Goal: Information Seeking & Learning: Learn about a topic

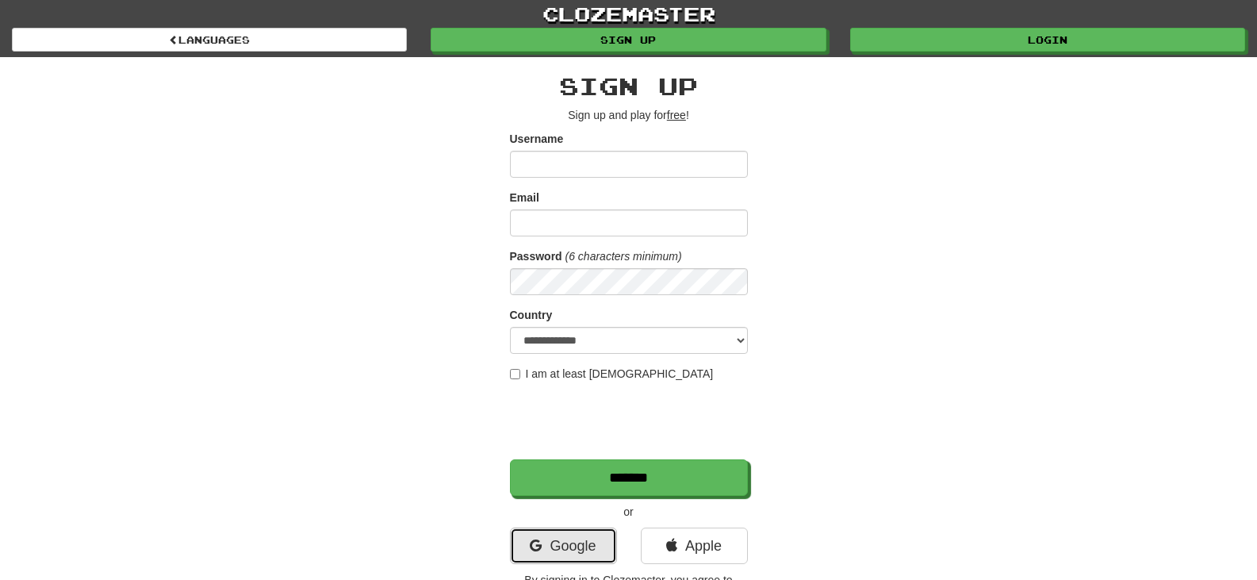
click at [541, 541] on link "Google" at bounding box center [563, 545] width 107 height 36
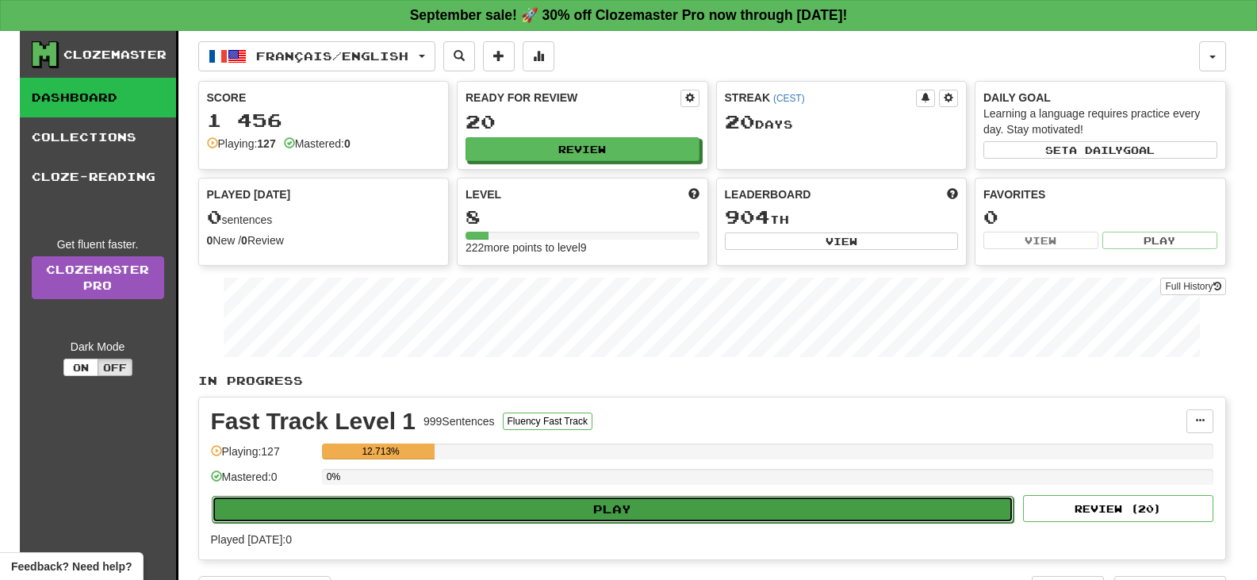
click at [594, 505] on button "Play" at bounding box center [613, 509] width 803 height 27
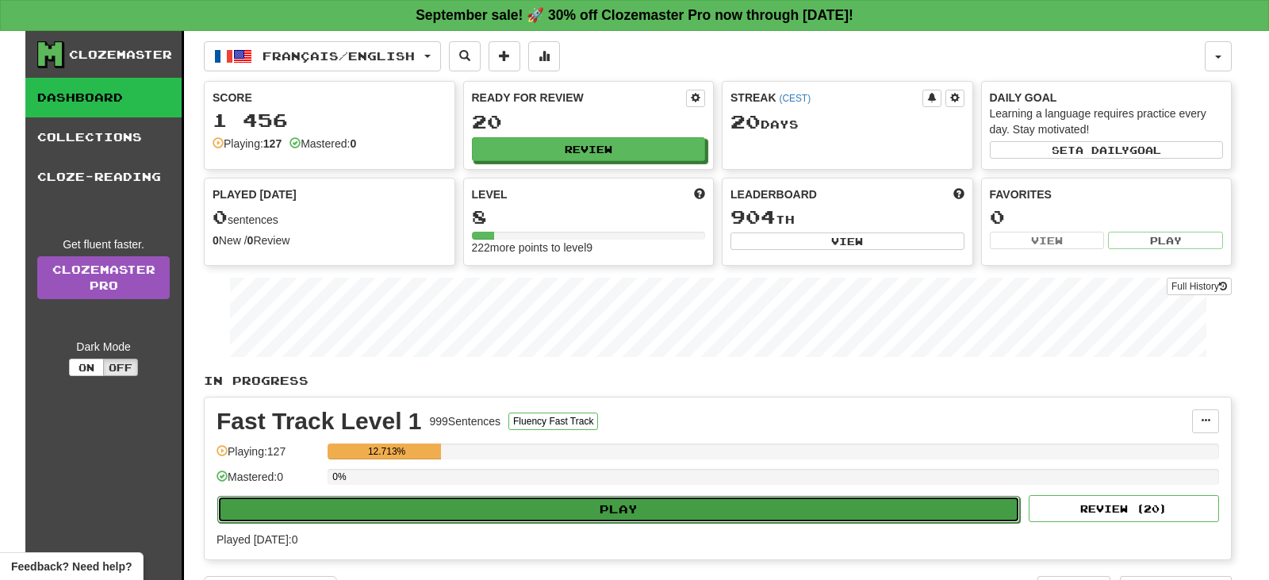
select select "**"
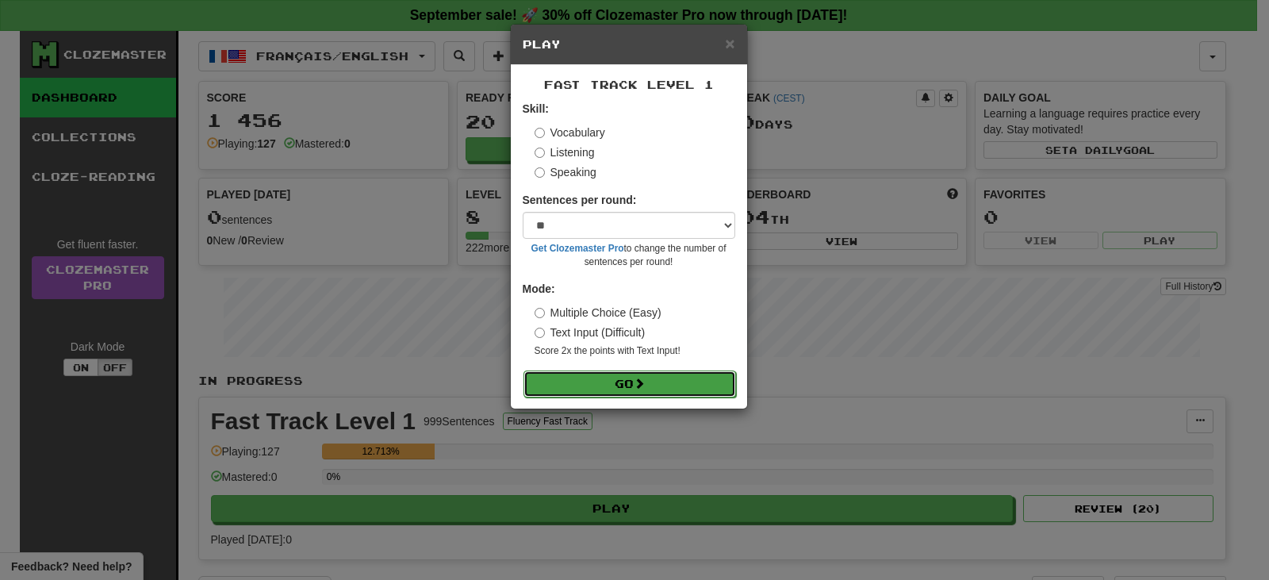
click at [615, 371] on button "Go" at bounding box center [629, 383] width 213 height 27
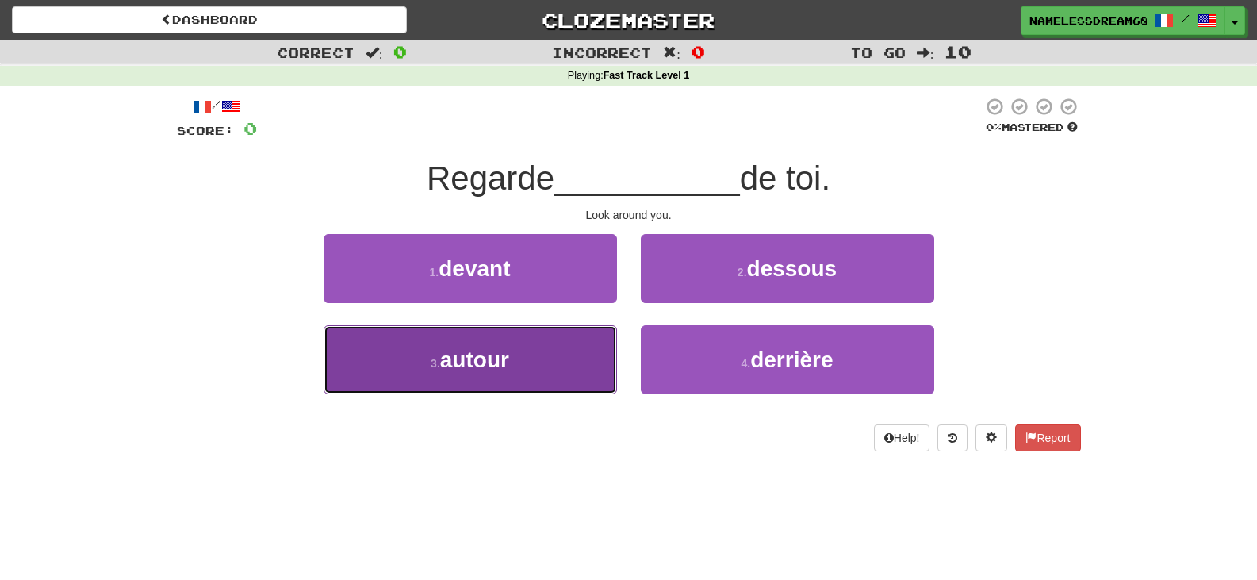
click at [560, 363] on button "3 . autour" at bounding box center [470, 359] width 293 height 69
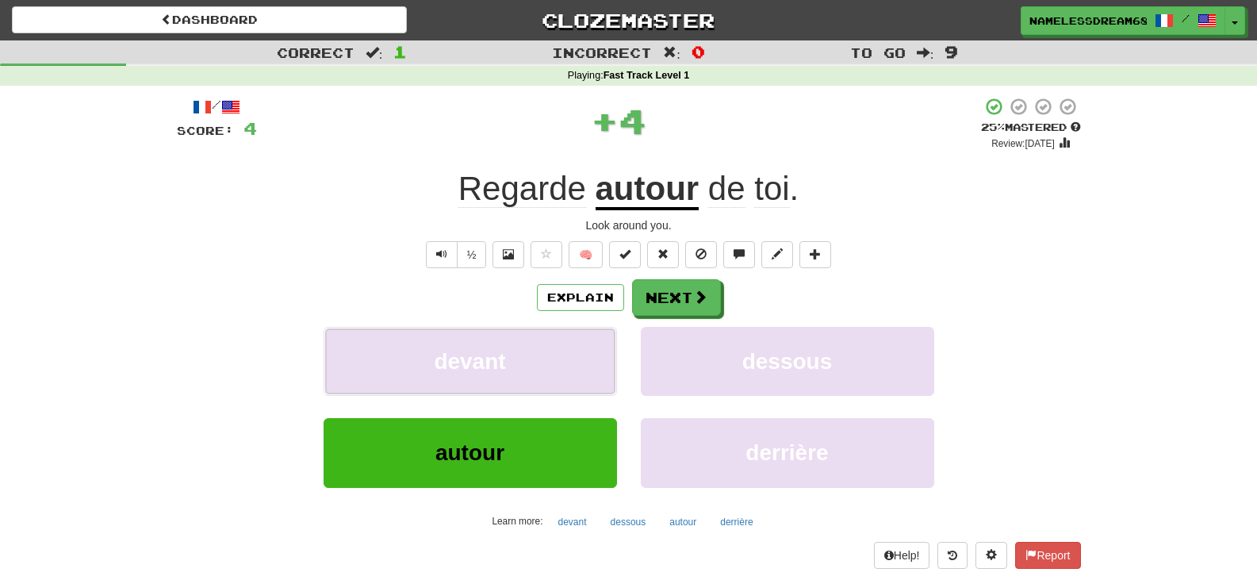
click at [560, 363] on button "devant" at bounding box center [470, 361] width 293 height 69
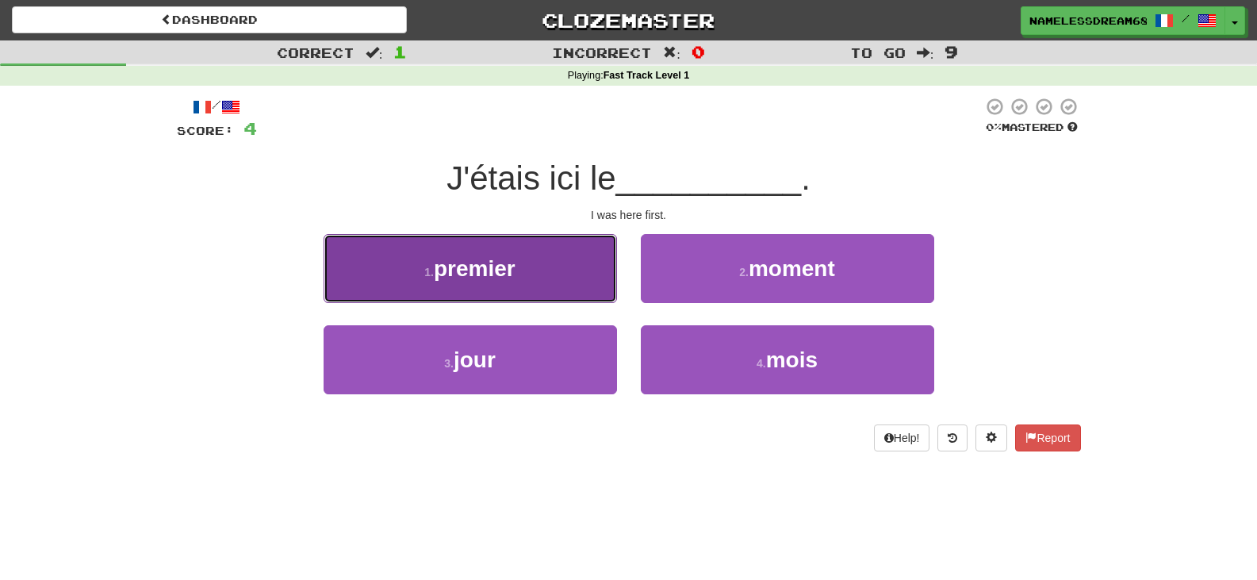
click at [555, 267] on button "1 . premier" at bounding box center [470, 268] width 293 height 69
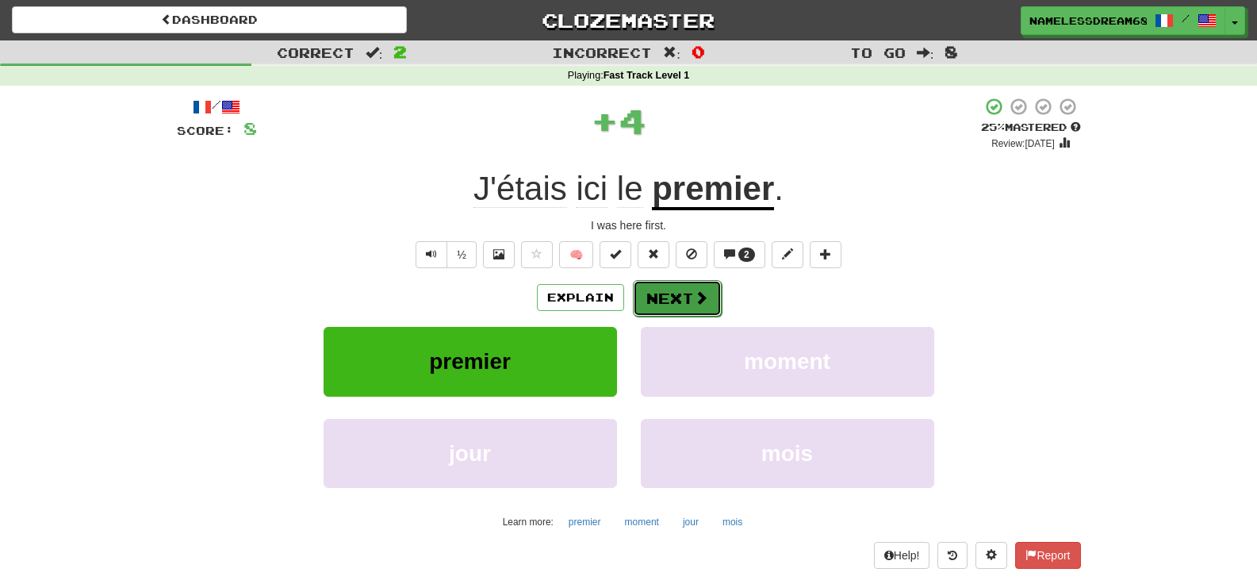
click at [650, 300] on button "Next" at bounding box center [677, 298] width 89 height 36
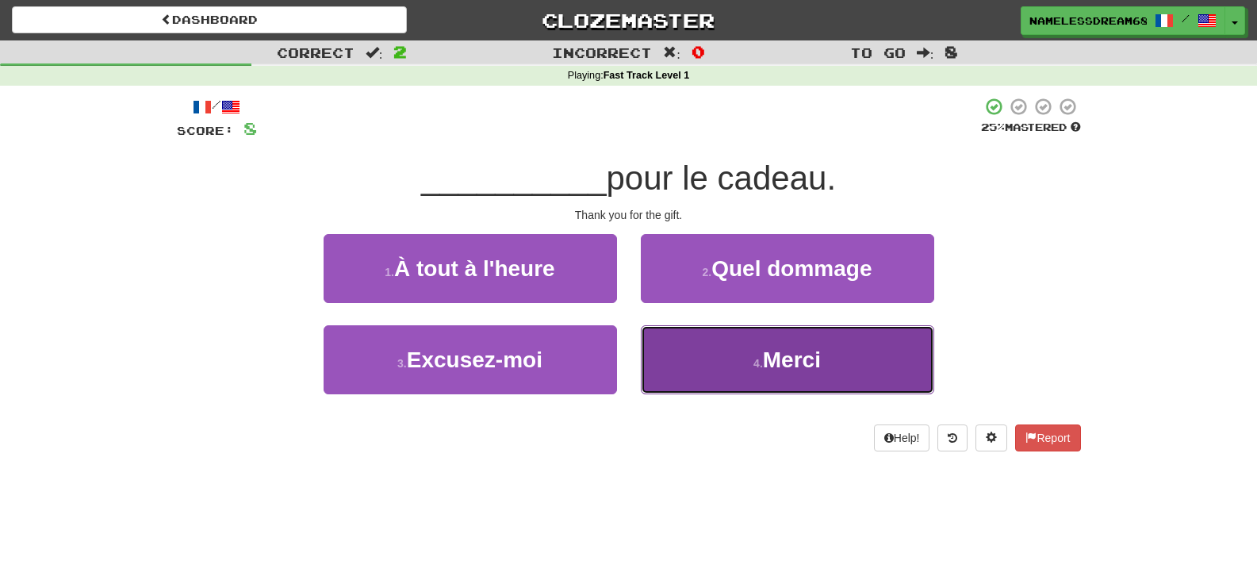
click at [742, 366] on button "4 . Merci" at bounding box center [787, 359] width 293 height 69
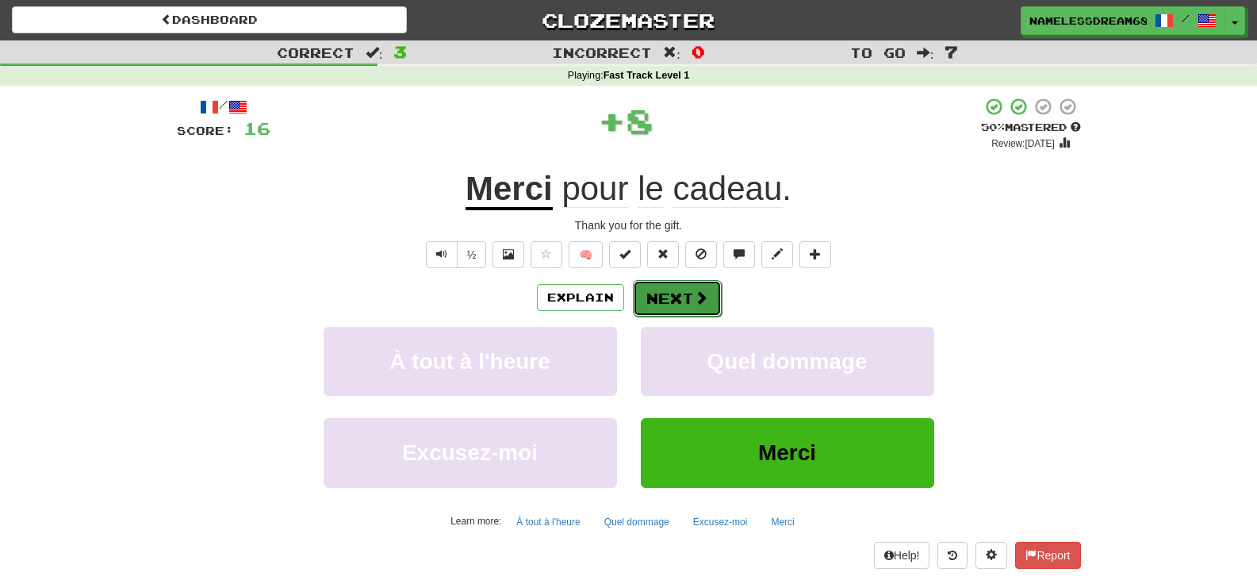
click at [659, 299] on button "Next" at bounding box center [677, 298] width 89 height 36
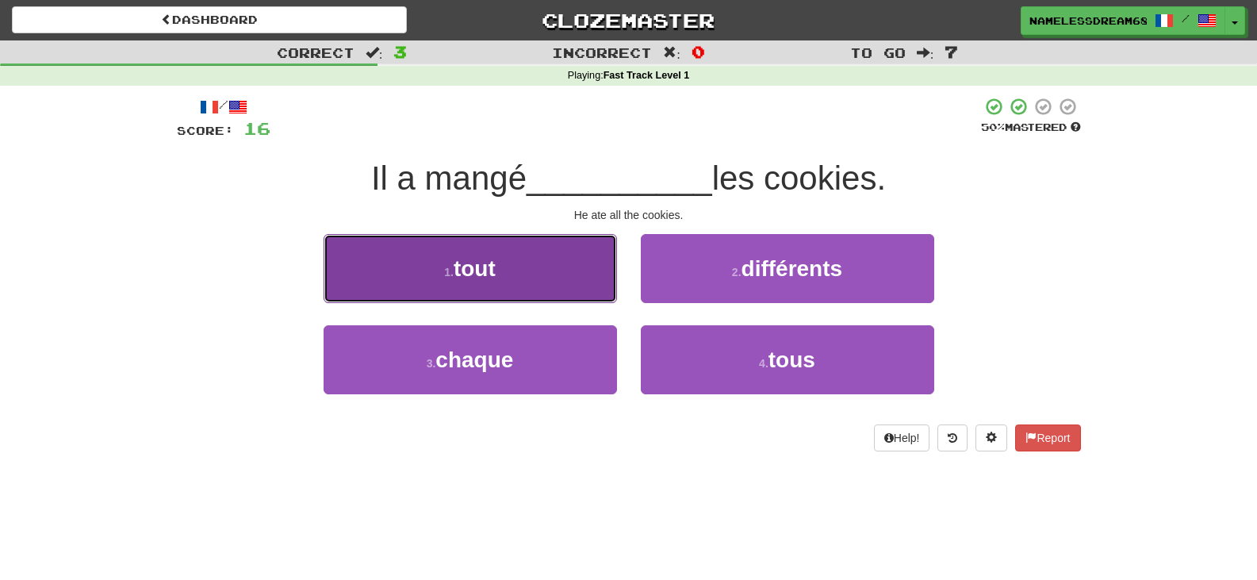
click at [582, 297] on button "1 . tout" at bounding box center [470, 268] width 293 height 69
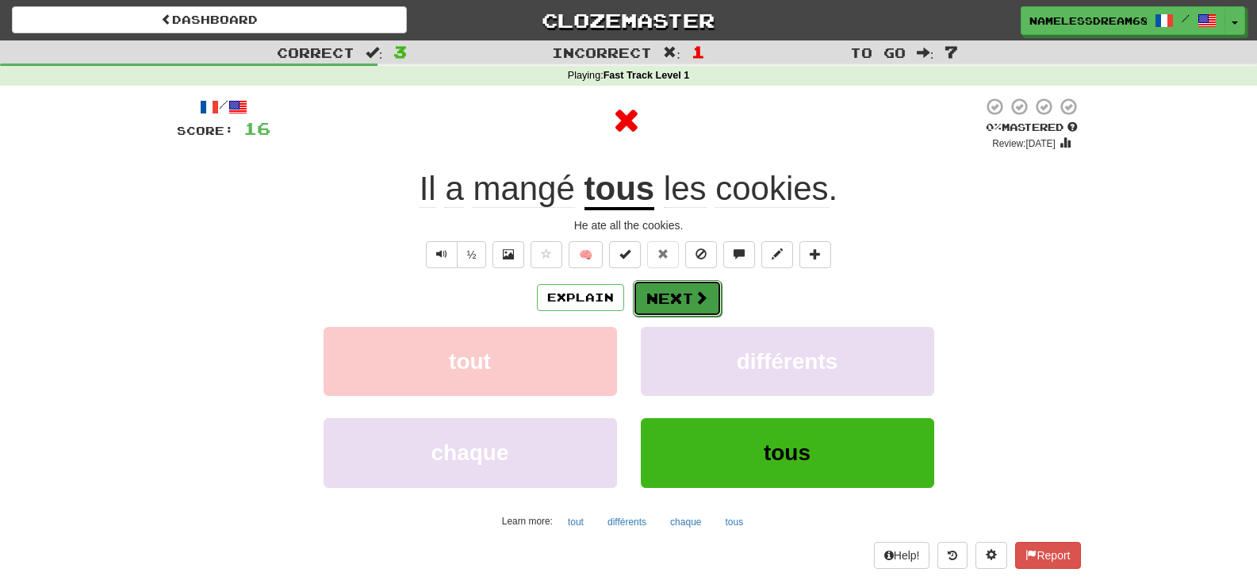
click at [677, 313] on button "Next" at bounding box center [677, 298] width 89 height 36
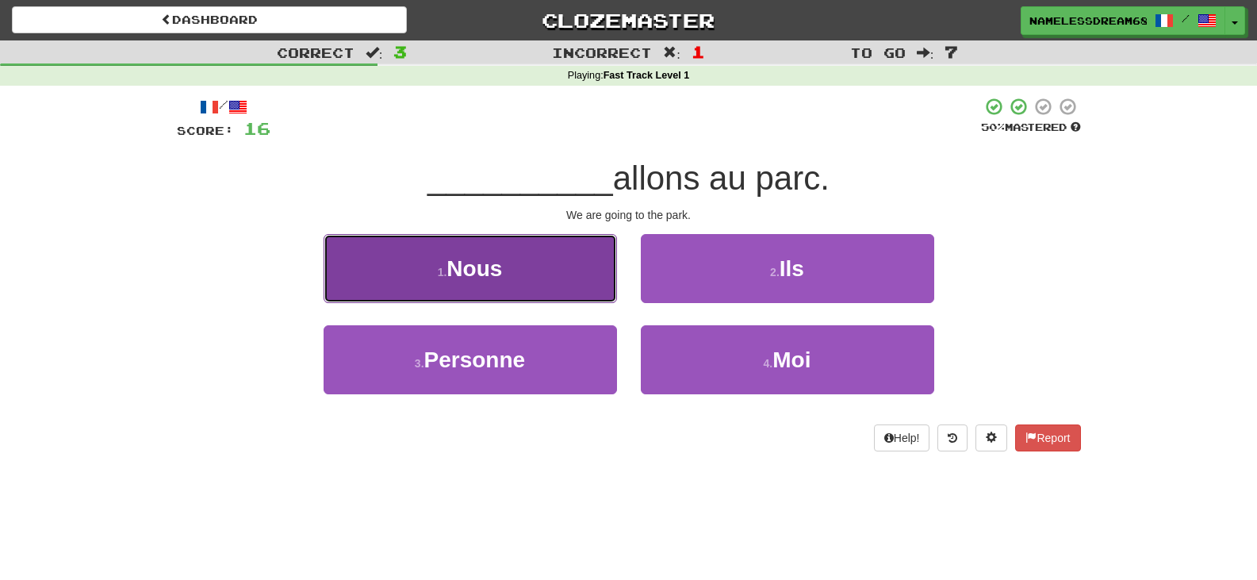
click at [543, 263] on button "1 . Nous" at bounding box center [470, 268] width 293 height 69
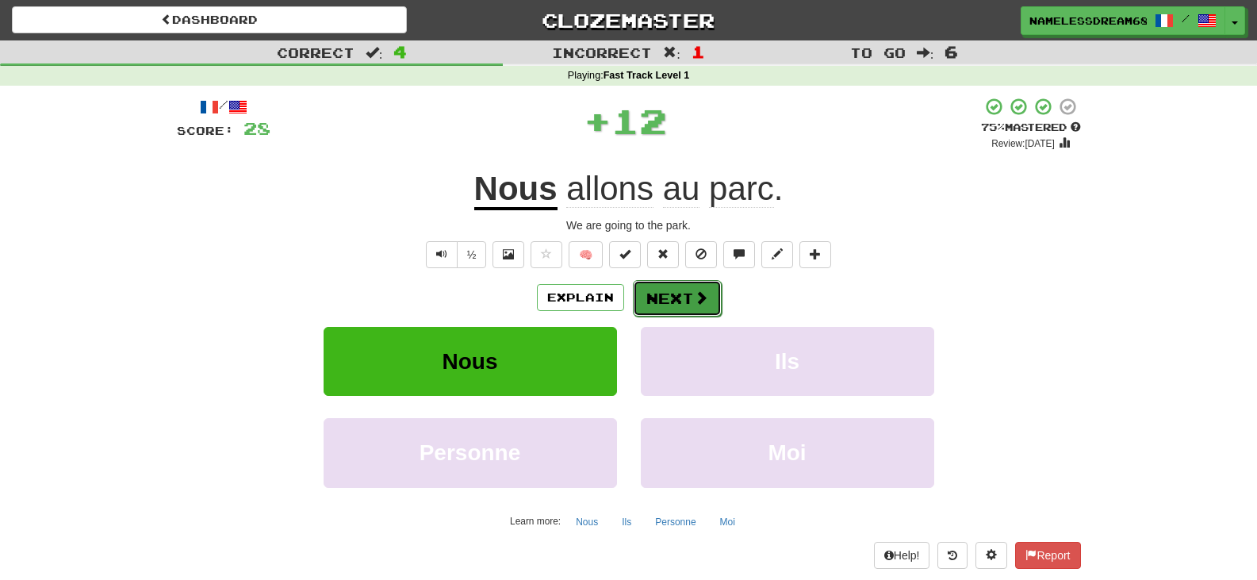
click at [666, 303] on button "Next" at bounding box center [677, 298] width 89 height 36
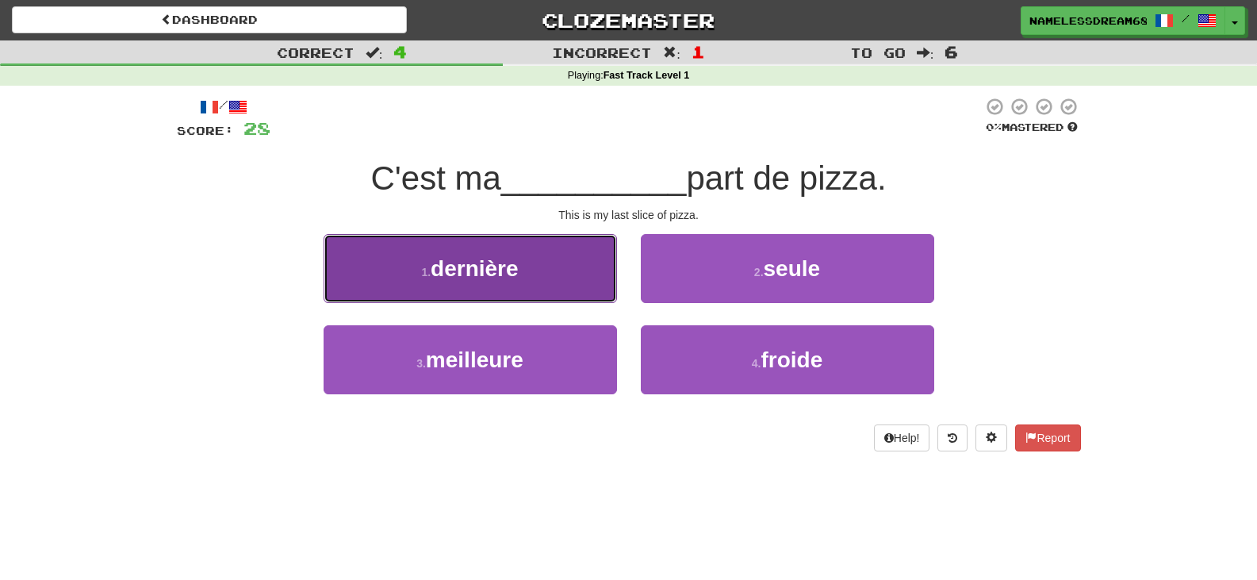
click at [564, 274] on button "1 . dernière" at bounding box center [470, 268] width 293 height 69
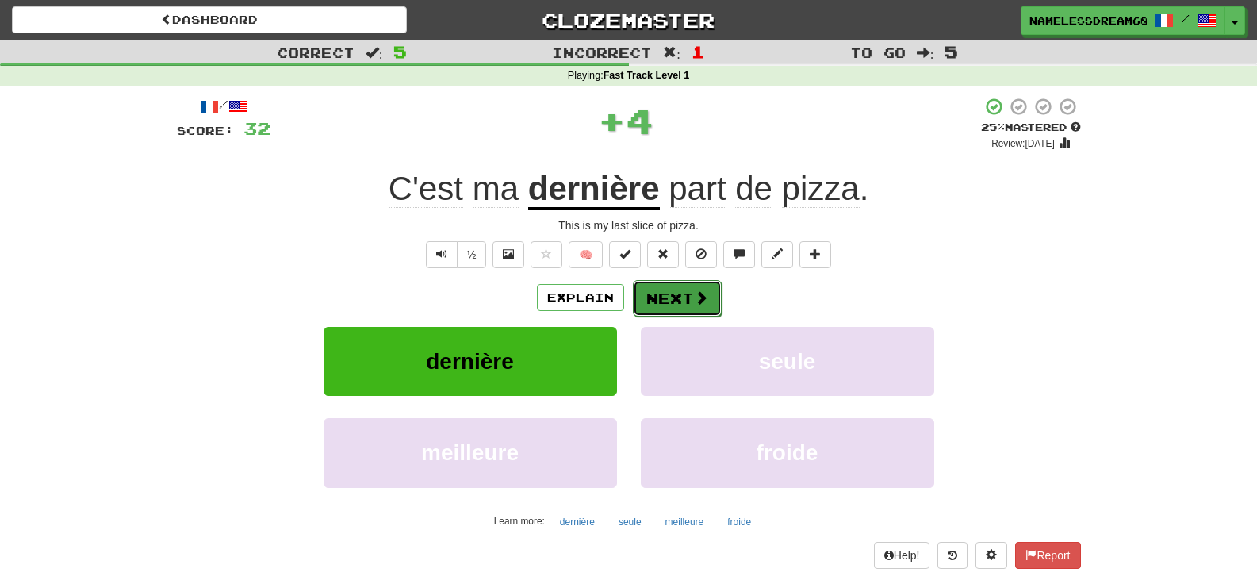
click at [663, 314] on button "Next" at bounding box center [677, 298] width 89 height 36
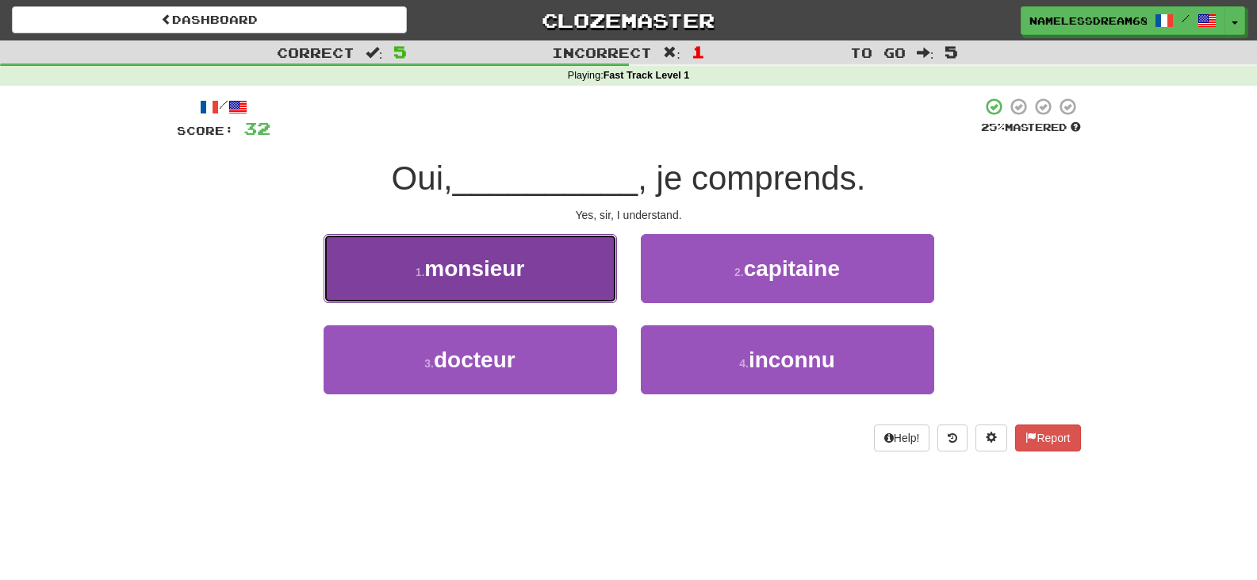
click at [604, 290] on button "1 . monsieur" at bounding box center [470, 268] width 293 height 69
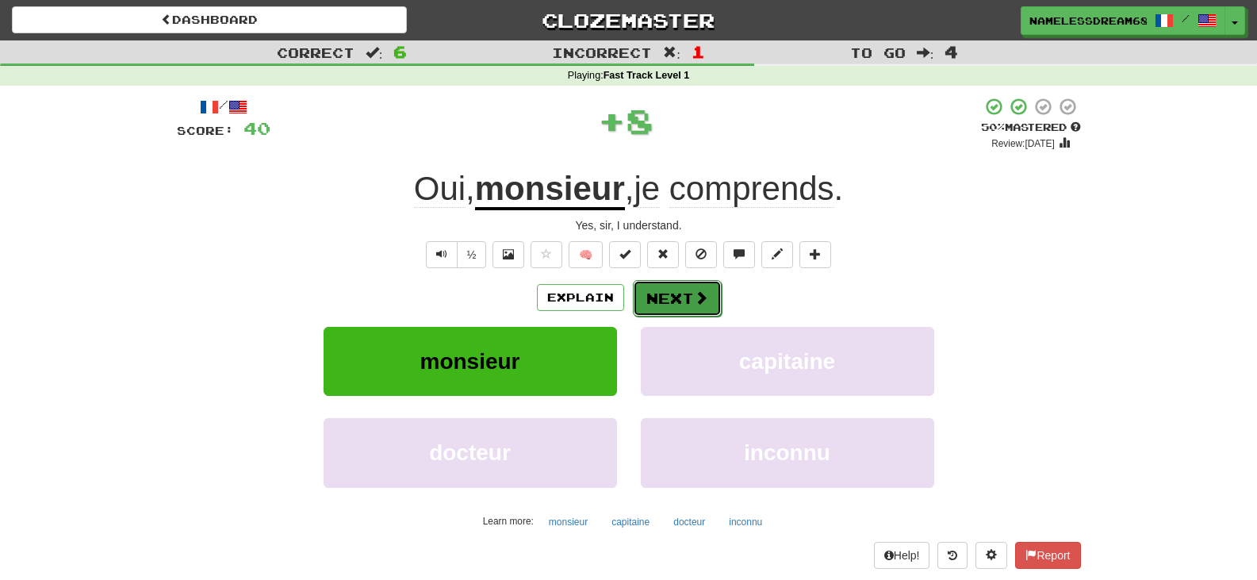
click at [662, 305] on button "Next" at bounding box center [677, 298] width 89 height 36
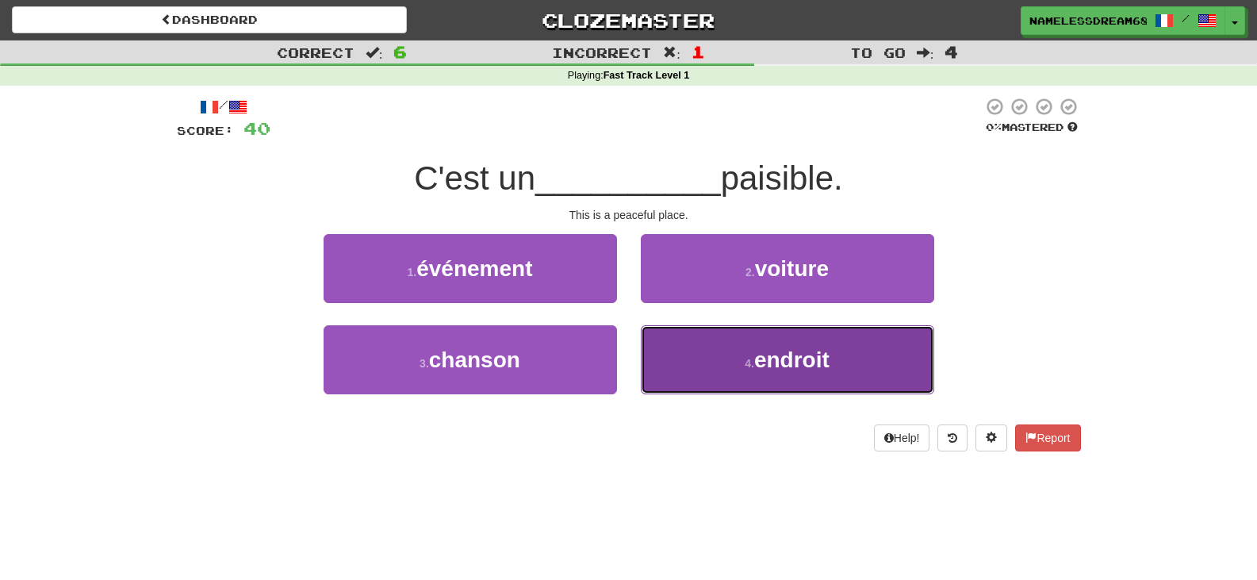
click at [731, 355] on button "4 . endroit" at bounding box center [787, 359] width 293 height 69
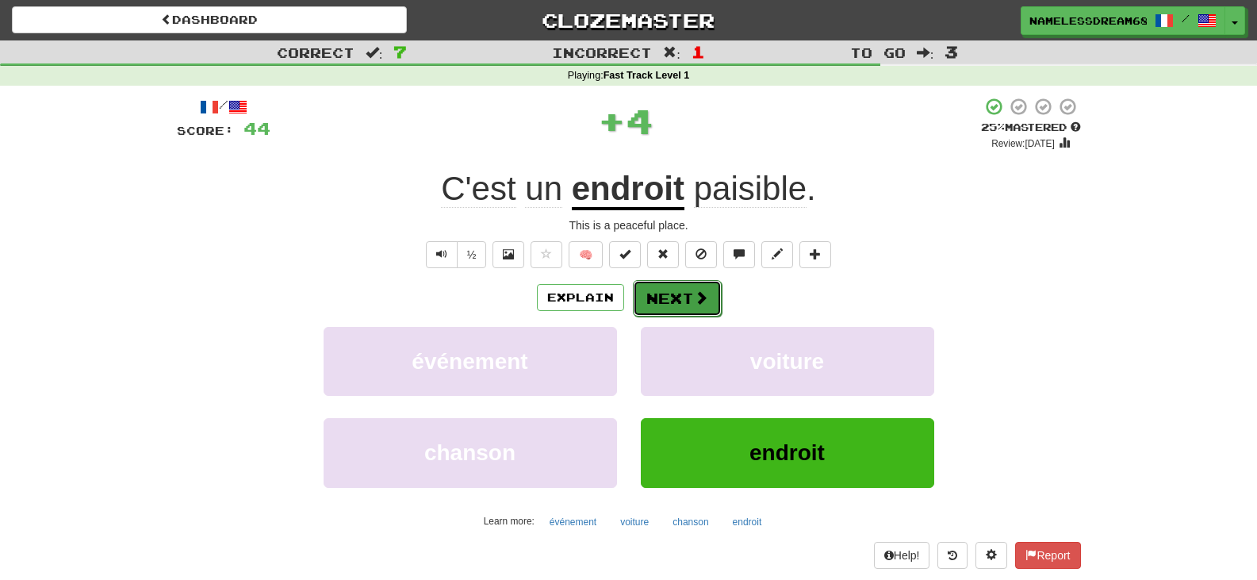
click at [681, 310] on button "Next" at bounding box center [677, 298] width 89 height 36
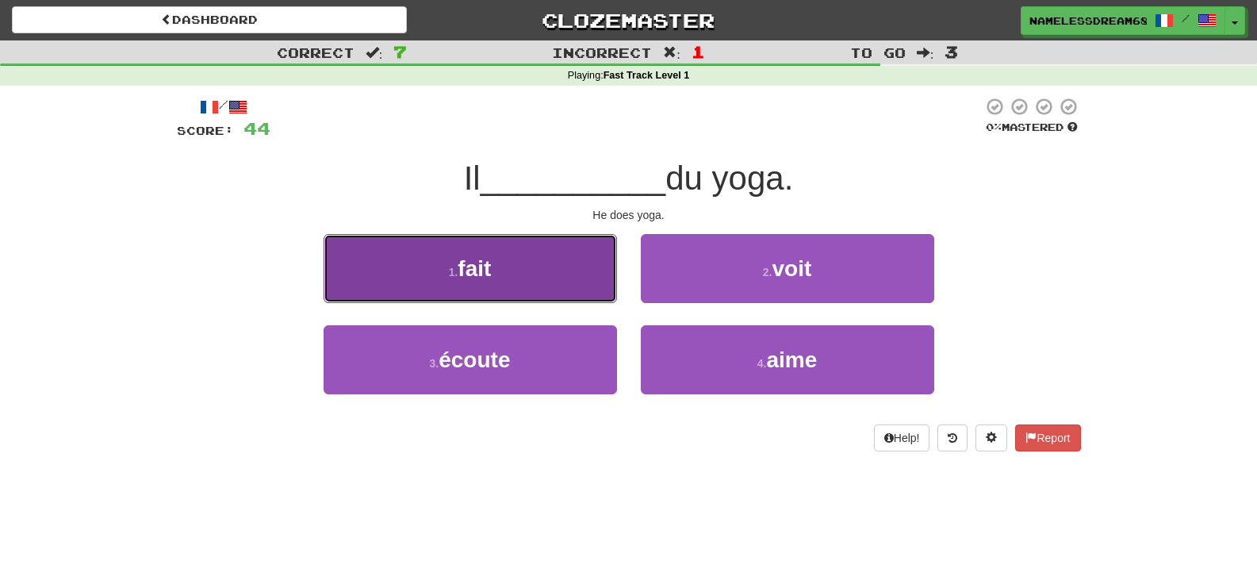
click at [608, 276] on button "1 . fait" at bounding box center [470, 268] width 293 height 69
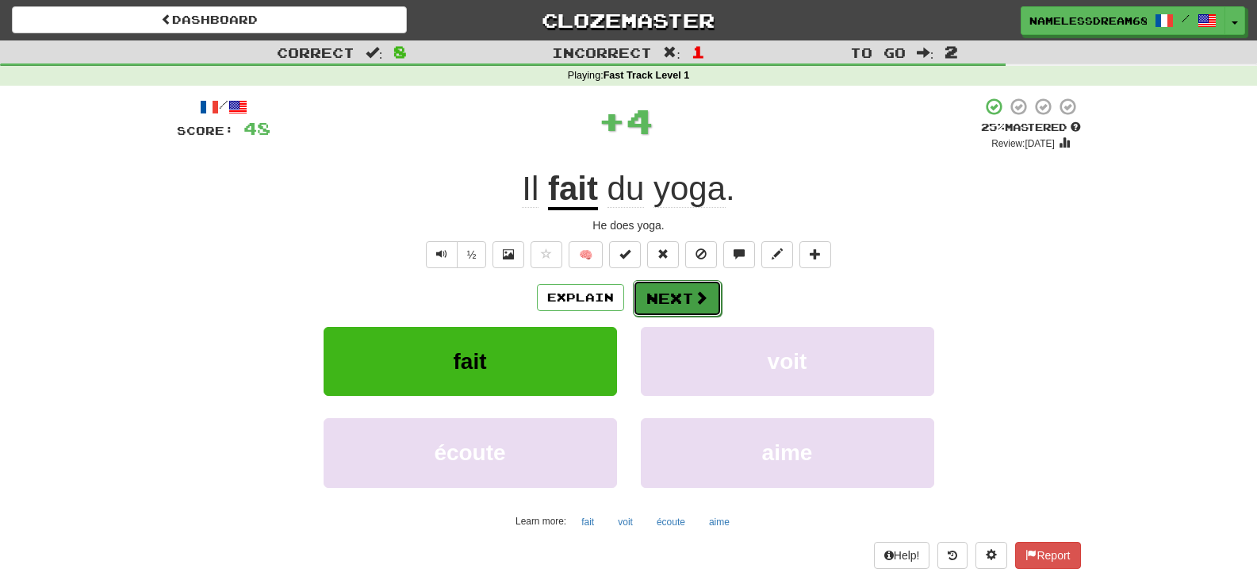
click at [688, 307] on button "Next" at bounding box center [677, 298] width 89 height 36
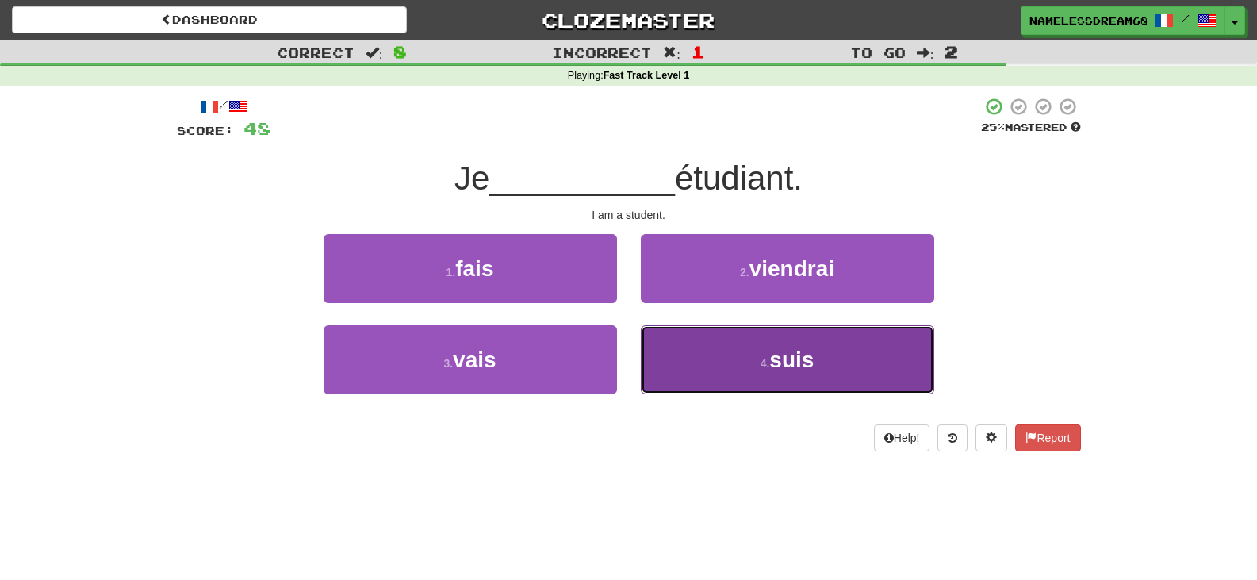
click at [713, 372] on button "4 . suis" at bounding box center [787, 359] width 293 height 69
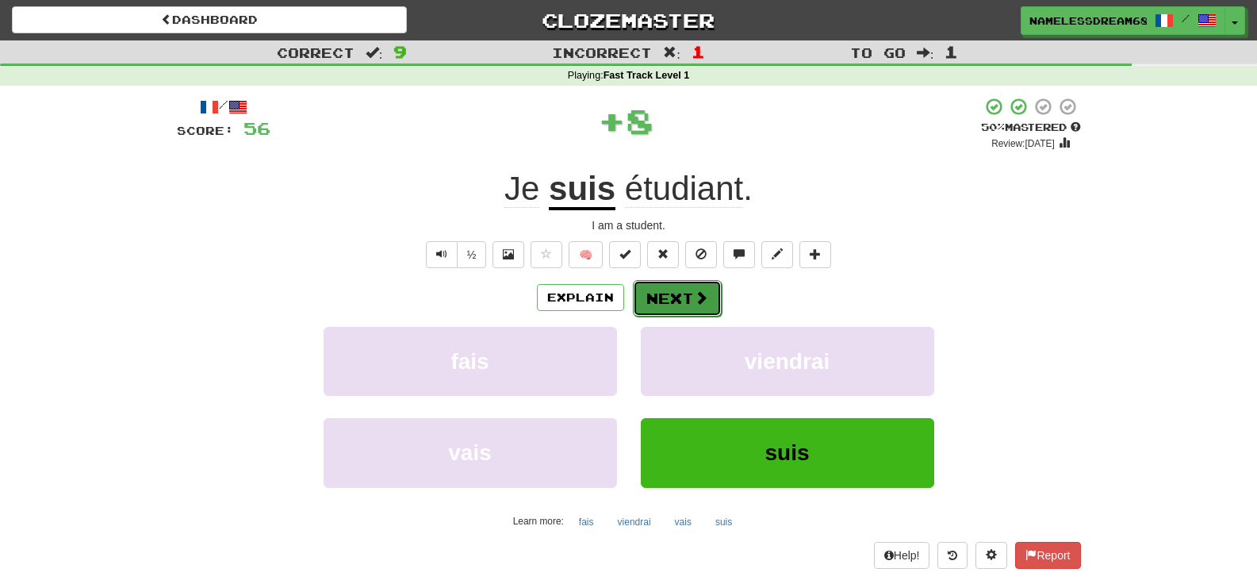
click at [658, 295] on button "Next" at bounding box center [677, 298] width 89 height 36
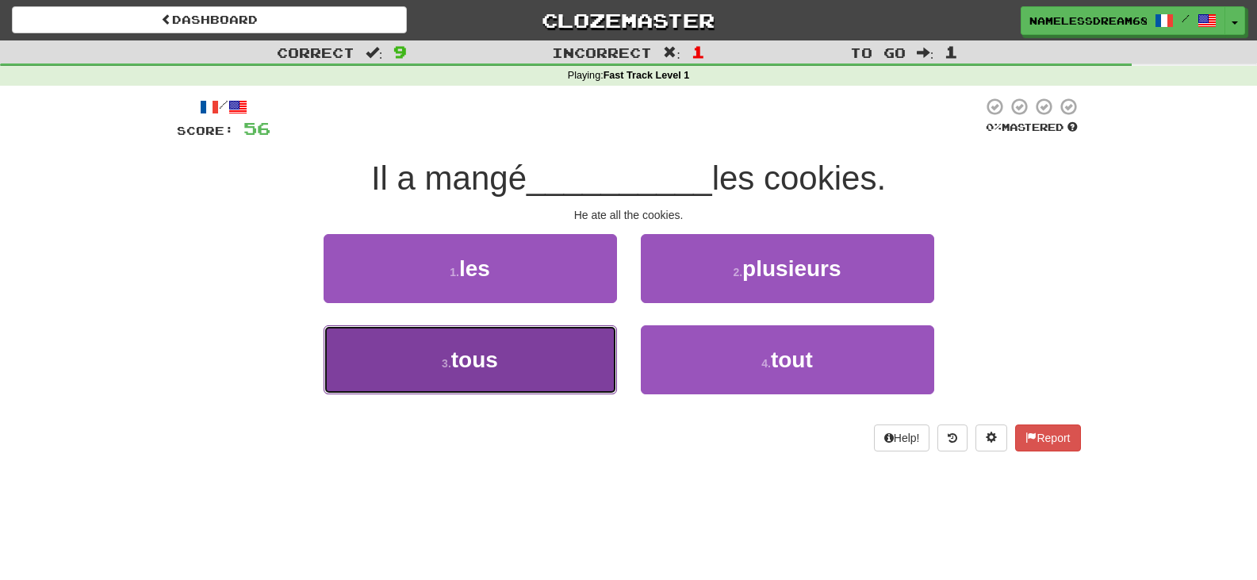
click at [603, 359] on button "3 . tous" at bounding box center [470, 359] width 293 height 69
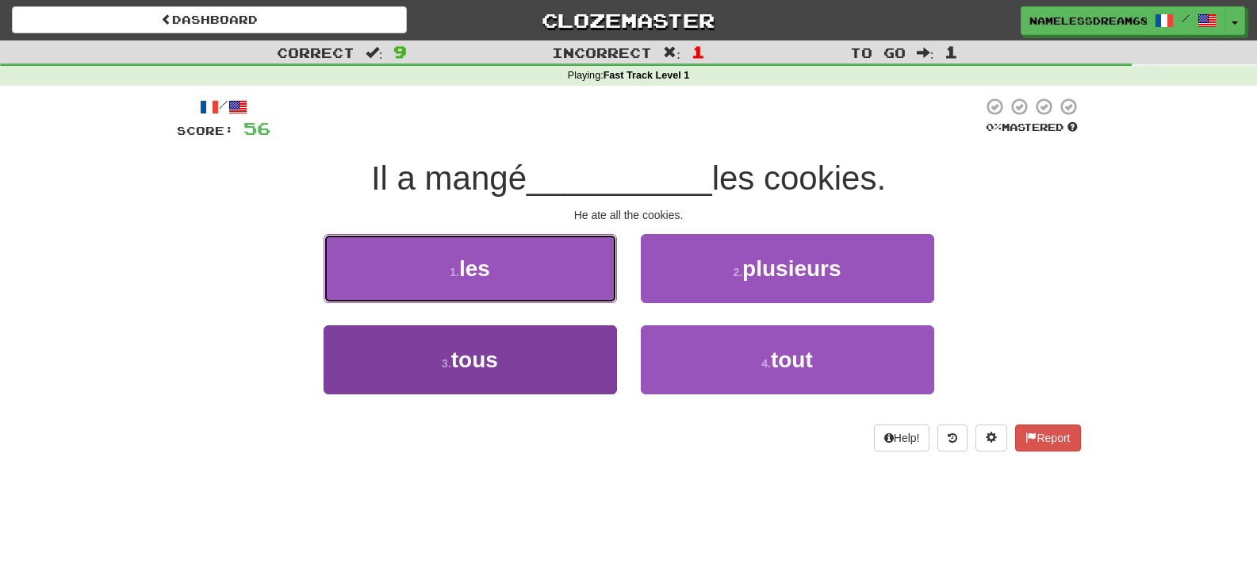
click at [603, 303] on button "1 . les" at bounding box center [470, 268] width 293 height 69
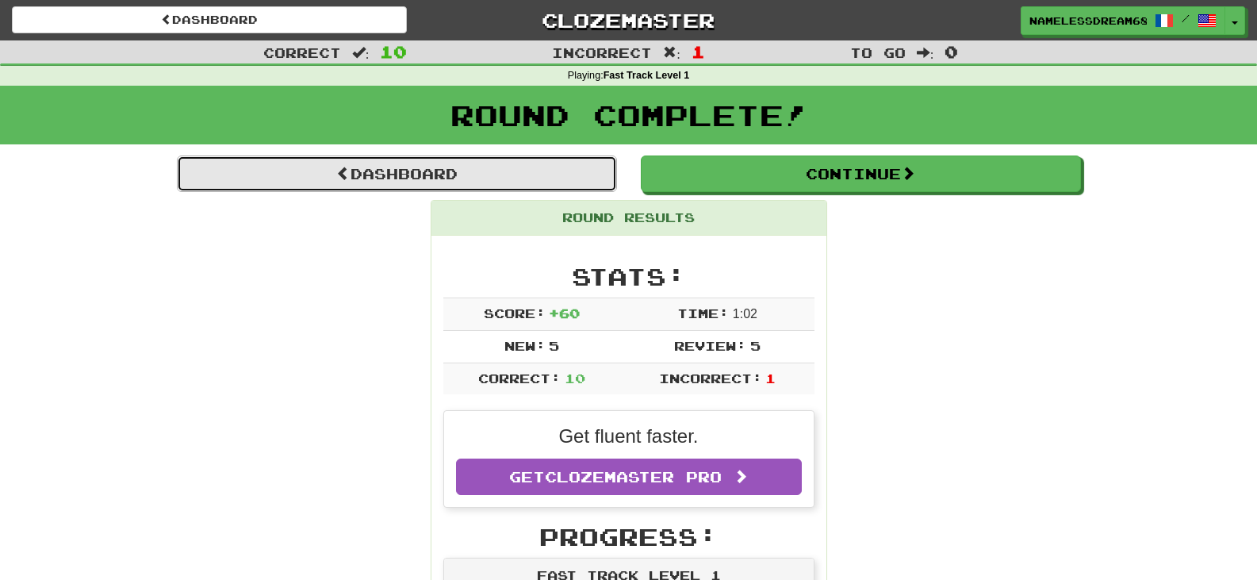
click at [483, 176] on link "Dashboard" at bounding box center [397, 173] width 440 height 36
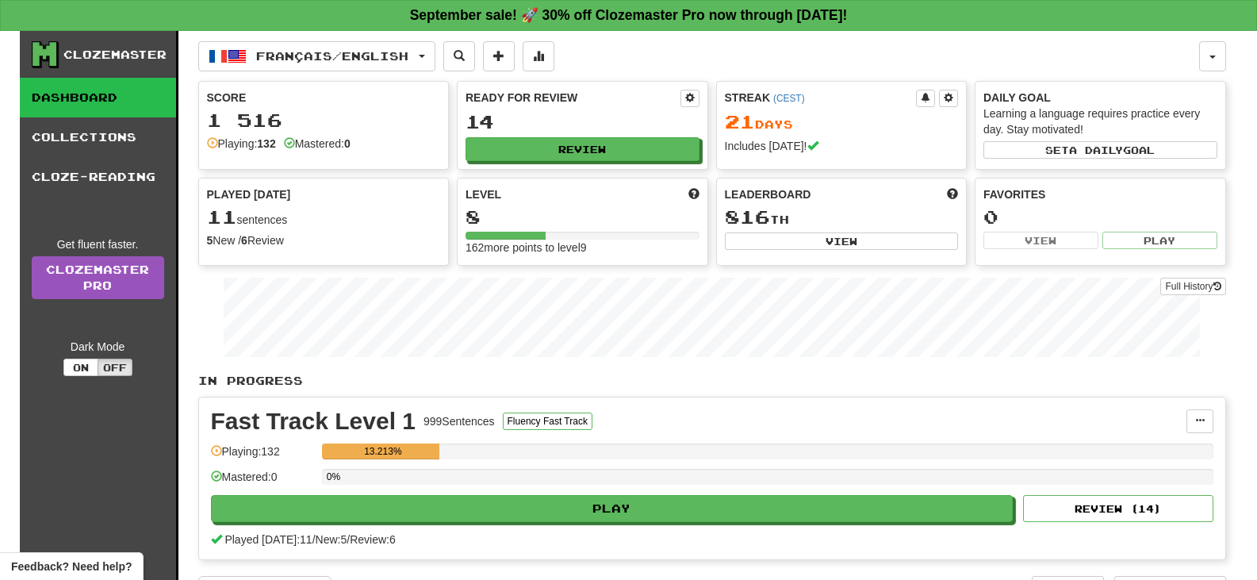
click at [365, 128] on div "1 516" at bounding box center [324, 120] width 234 height 20
